Goal: Task Accomplishment & Management: Use online tool/utility

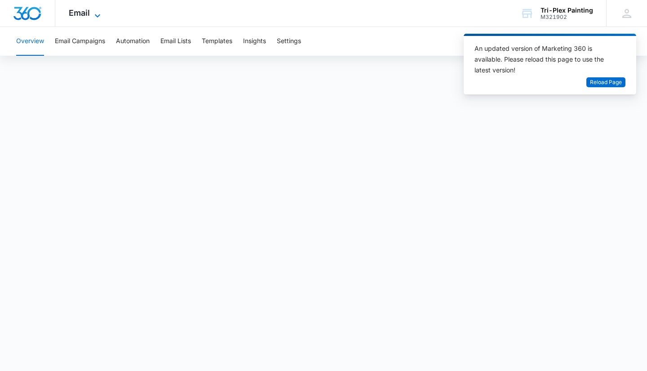
click at [86, 10] on span "Email" at bounding box center [79, 12] width 21 height 9
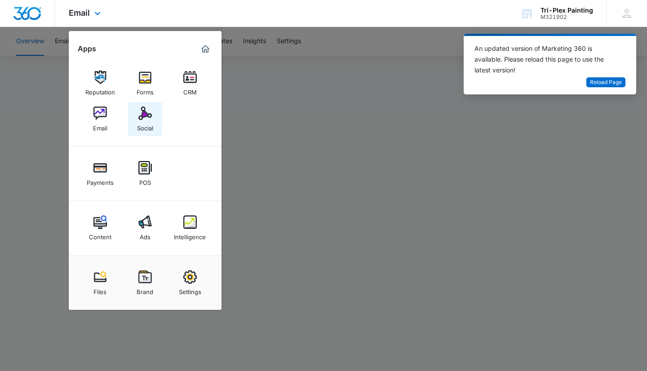
click at [142, 114] on img at bounding box center [144, 113] width 13 height 13
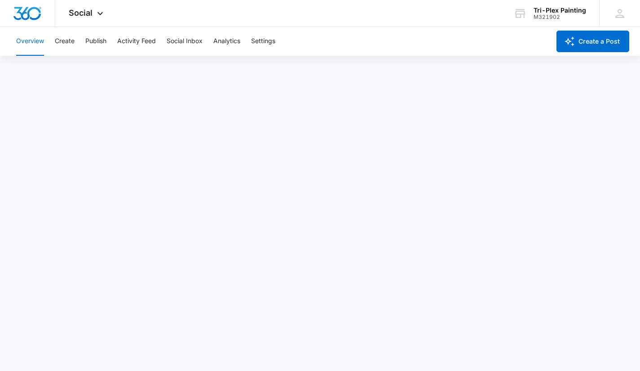
scroll to position [2, 0]
click at [96, 12] on icon at bounding box center [100, 15] width 11 height 11
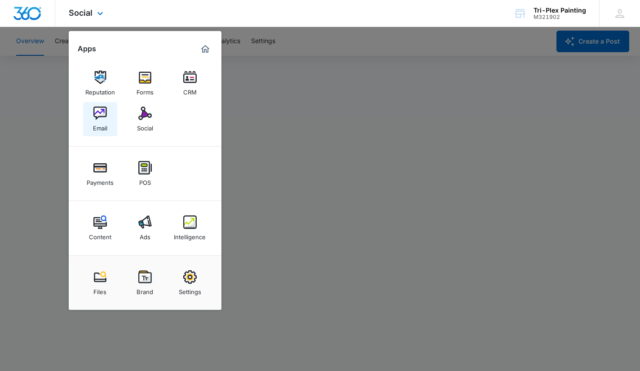
click at [100, 112] on img at bounding box center [99, 113] width 13 height 13
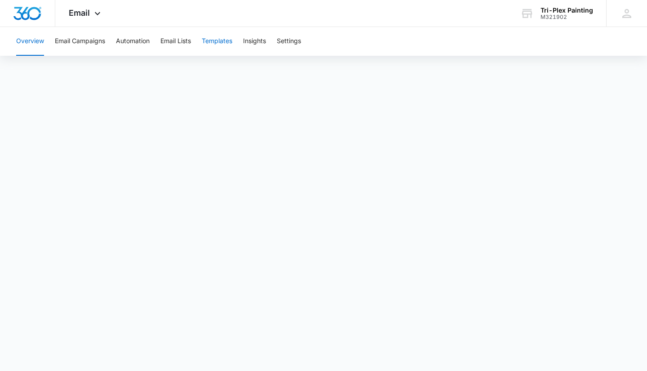
click at [217, 37] on button "Templates" at bounding box center [217, 41] width 31 height 29
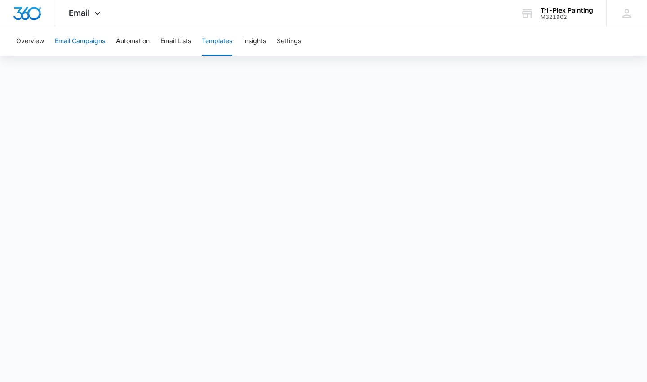
click at [85, 35] on button "Email Campaigns" at bounding box center [80, 41] width 50 height 29
